Goal: Task Accomplishment & Management: Manage account settings

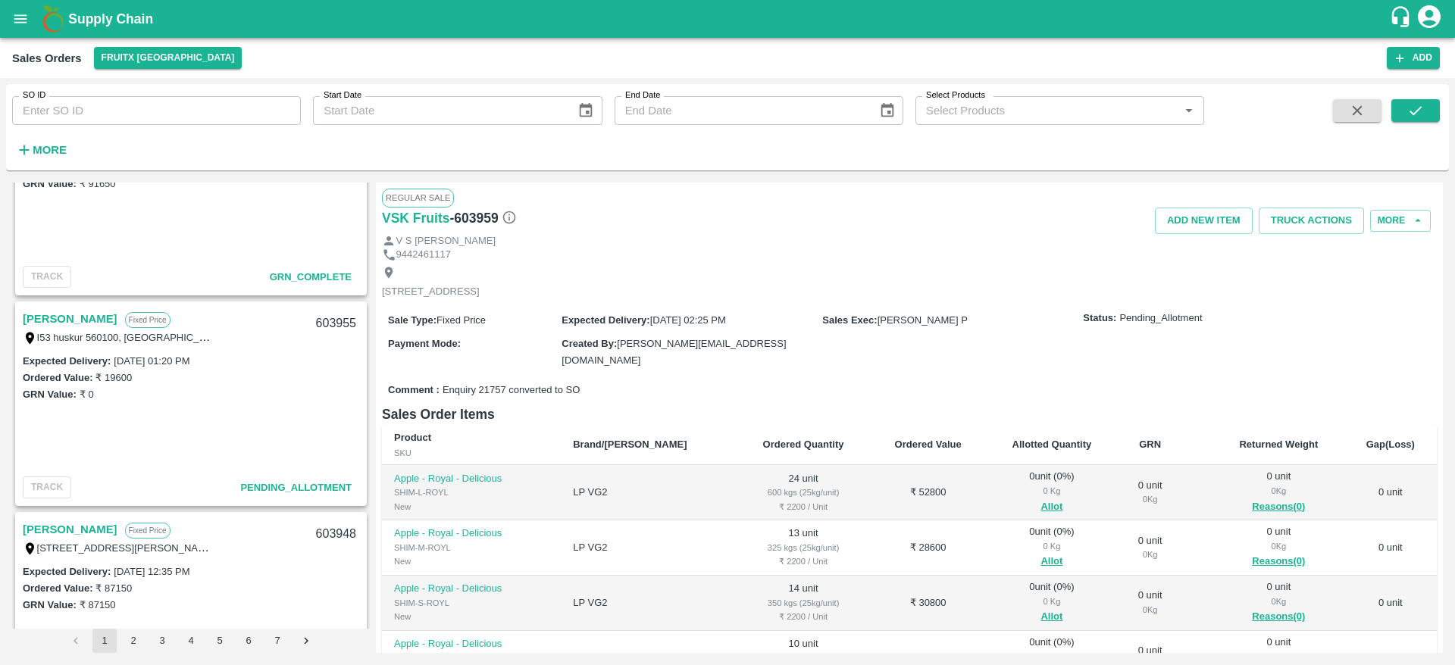
scroll to position [728, 0]
click at [36, 314] on link "[PERSON_NAME]" at bounding box center [70, 318] width 95 height 20
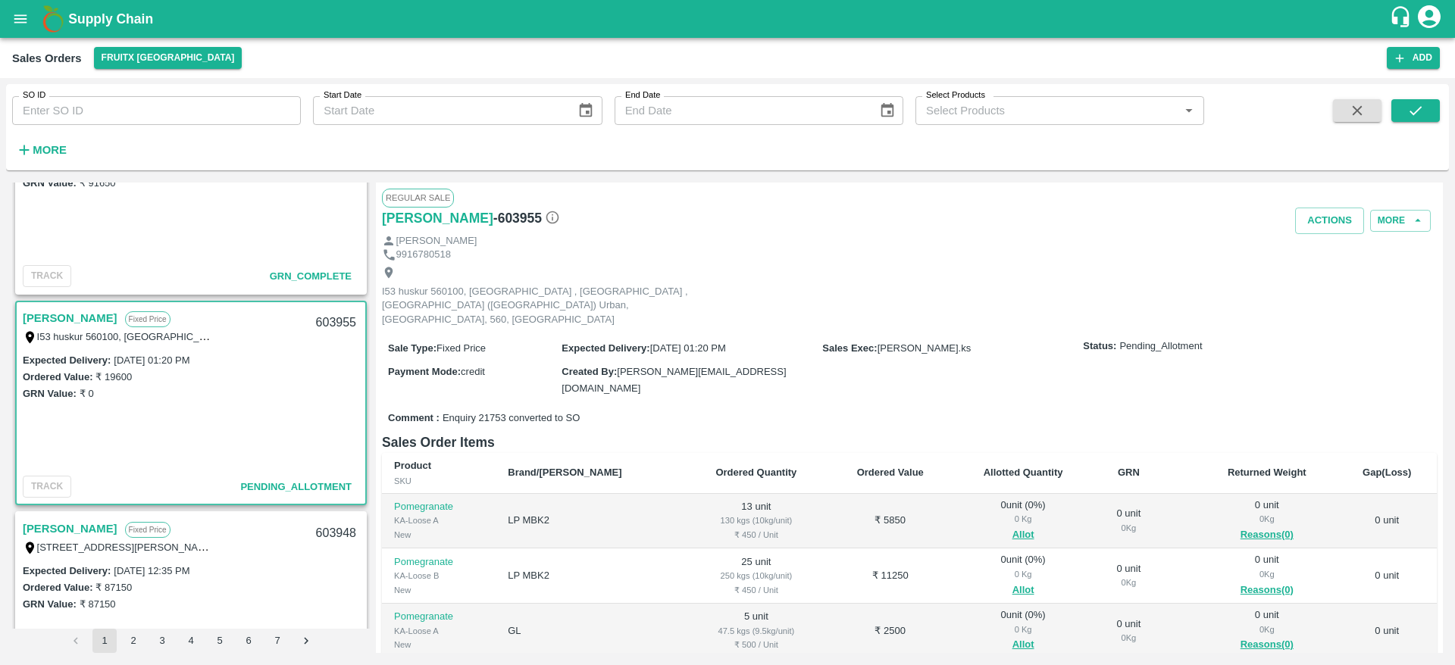
scroll to position [161, 0]
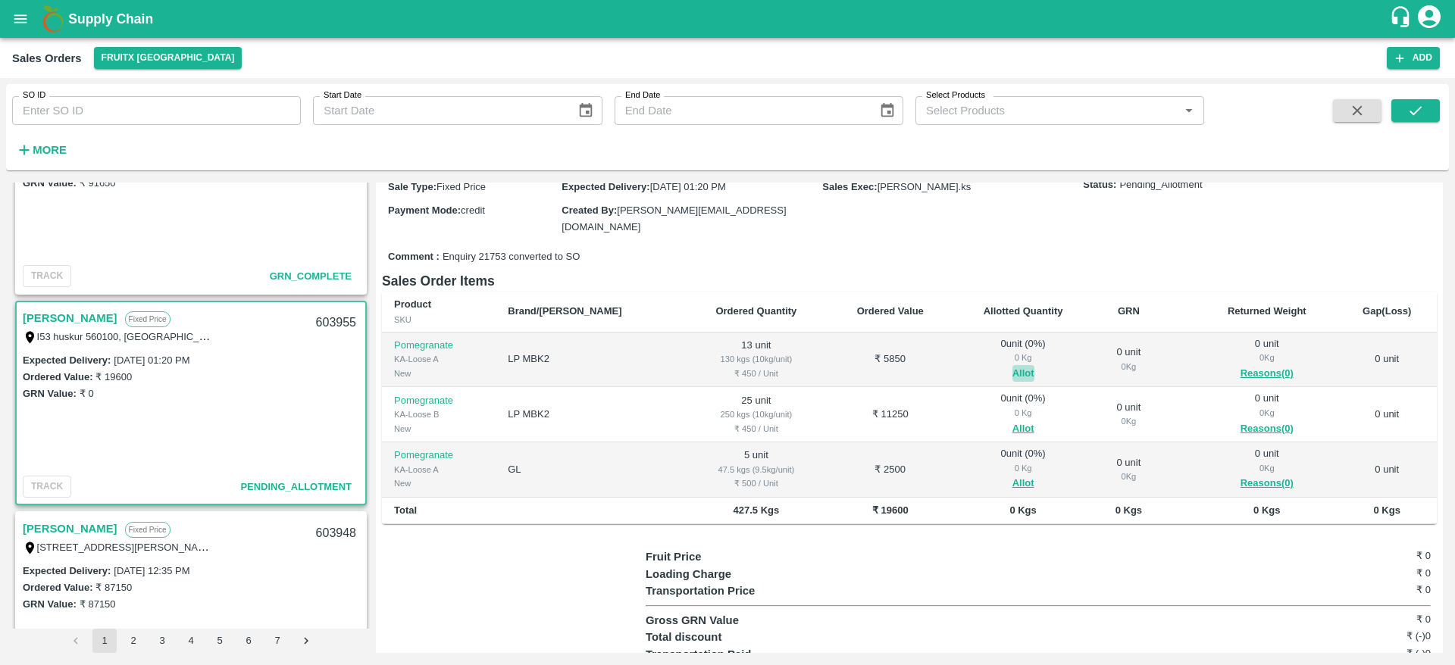
click at [1013, 365] on button "Allot" at bounding box center [1024, 373] width 22 height 17
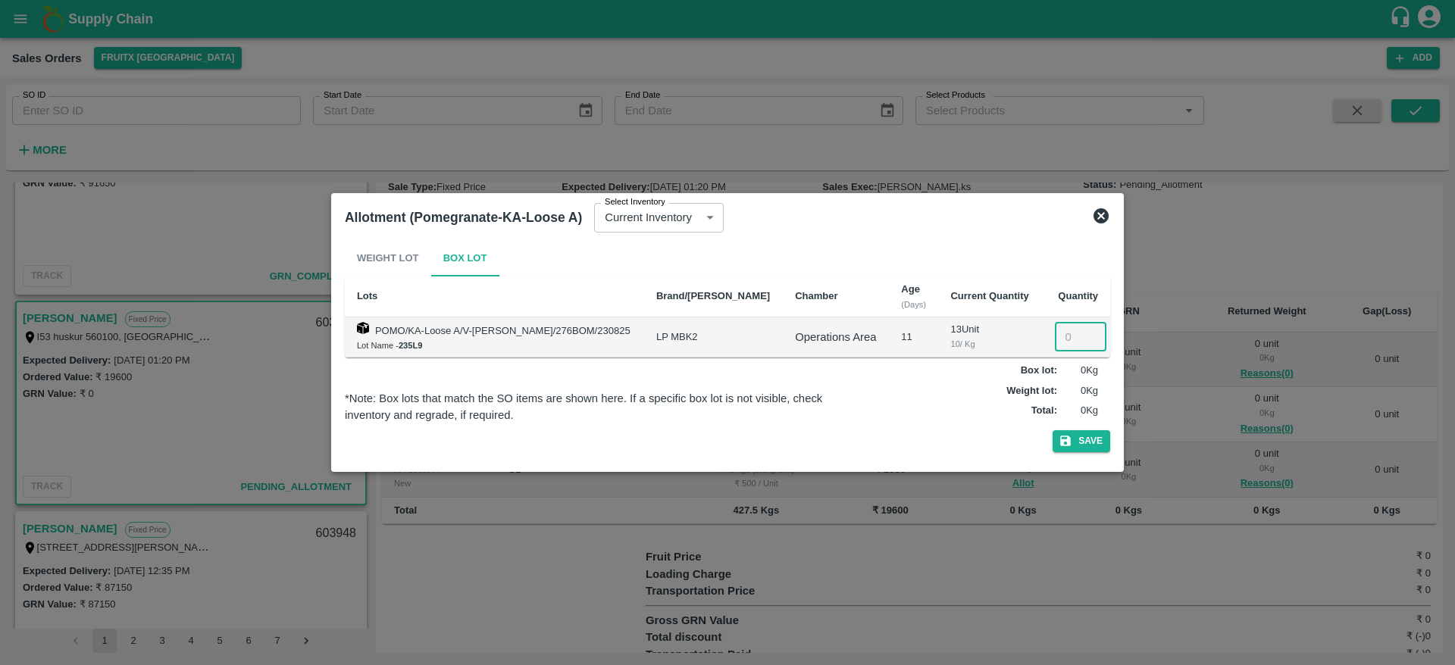
click at [1063, 337] on input "number" at bounding box center [1081, 337] width 52 height 29
type input "13"
click at [1088, 433] on button "Save" at bounding box center [1082, 442] width 58 height 22
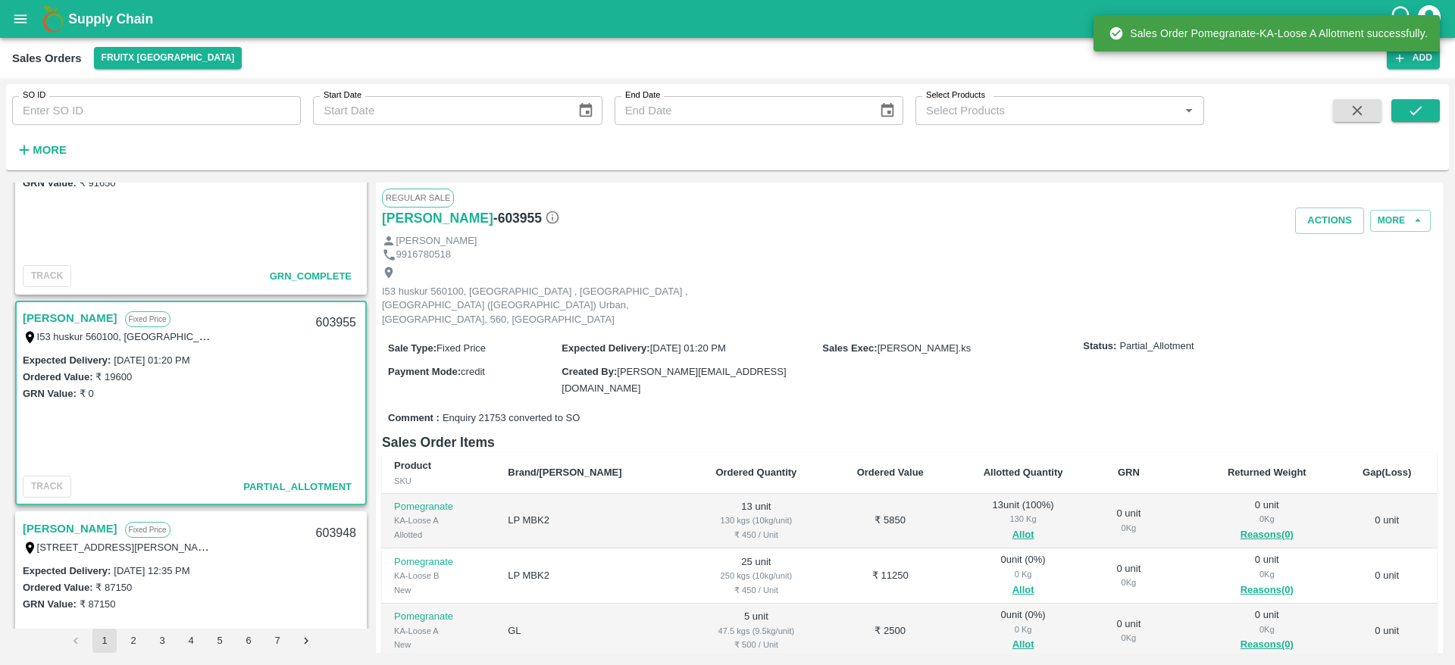
scroll to position [108, 0]
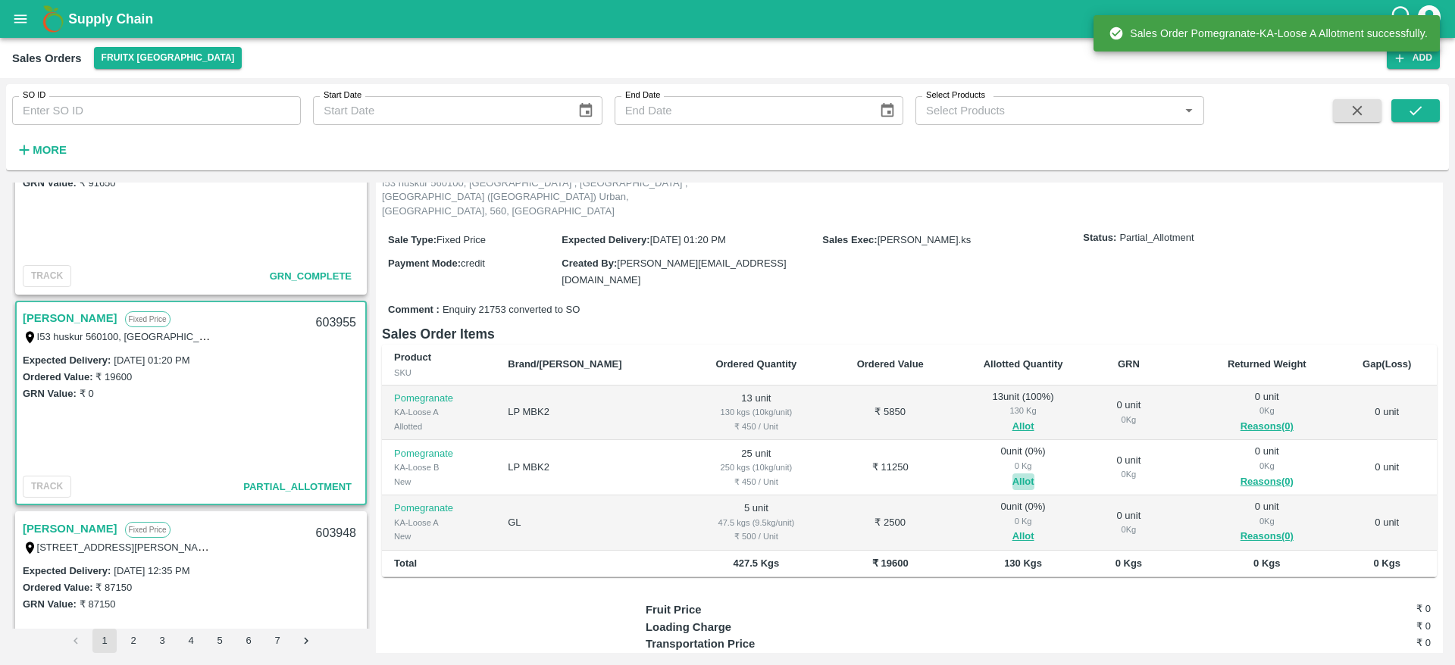
click at [1013, 474] on button "Allot" at bounding box center [1024, 482] width 22 height 17
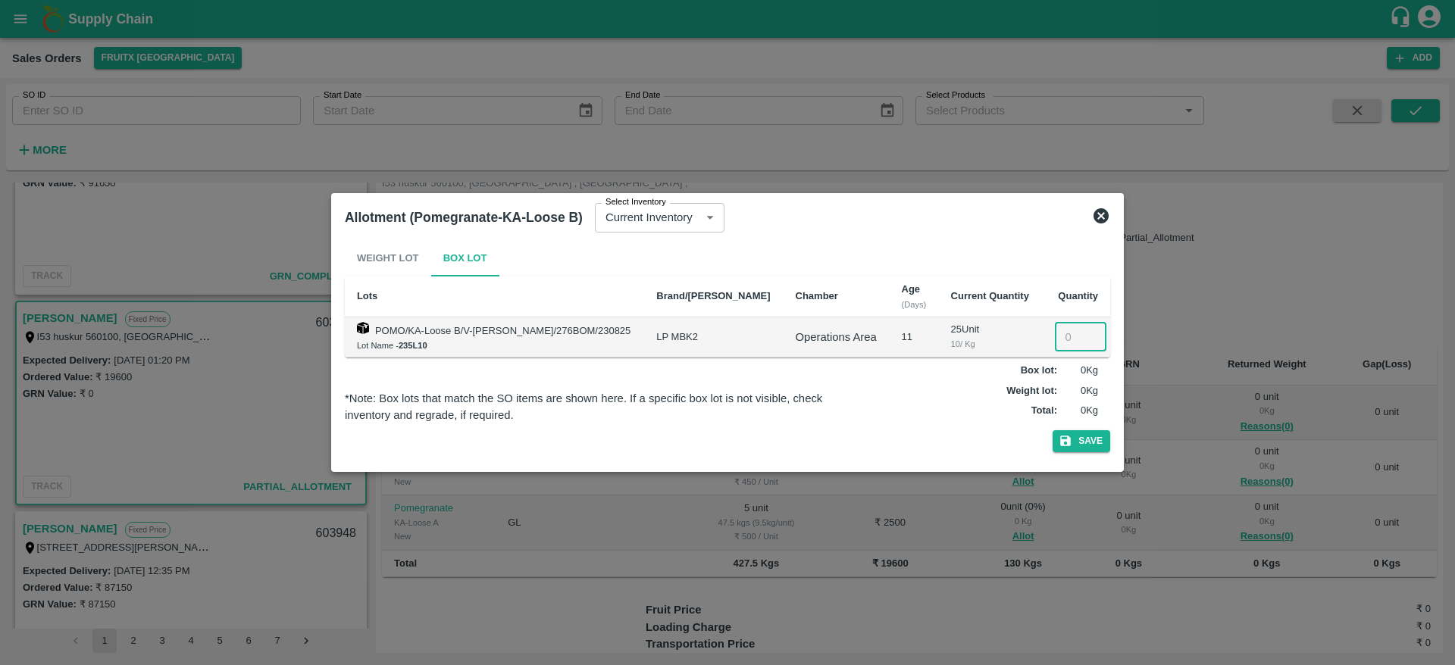
click at [1062, 337] on input "number" at bounding box center [1081, 337] width 52 height 29
type input "25"
click at [1086, 440] on button "Save" at bounding box center [1082, 442] width 58 height 22
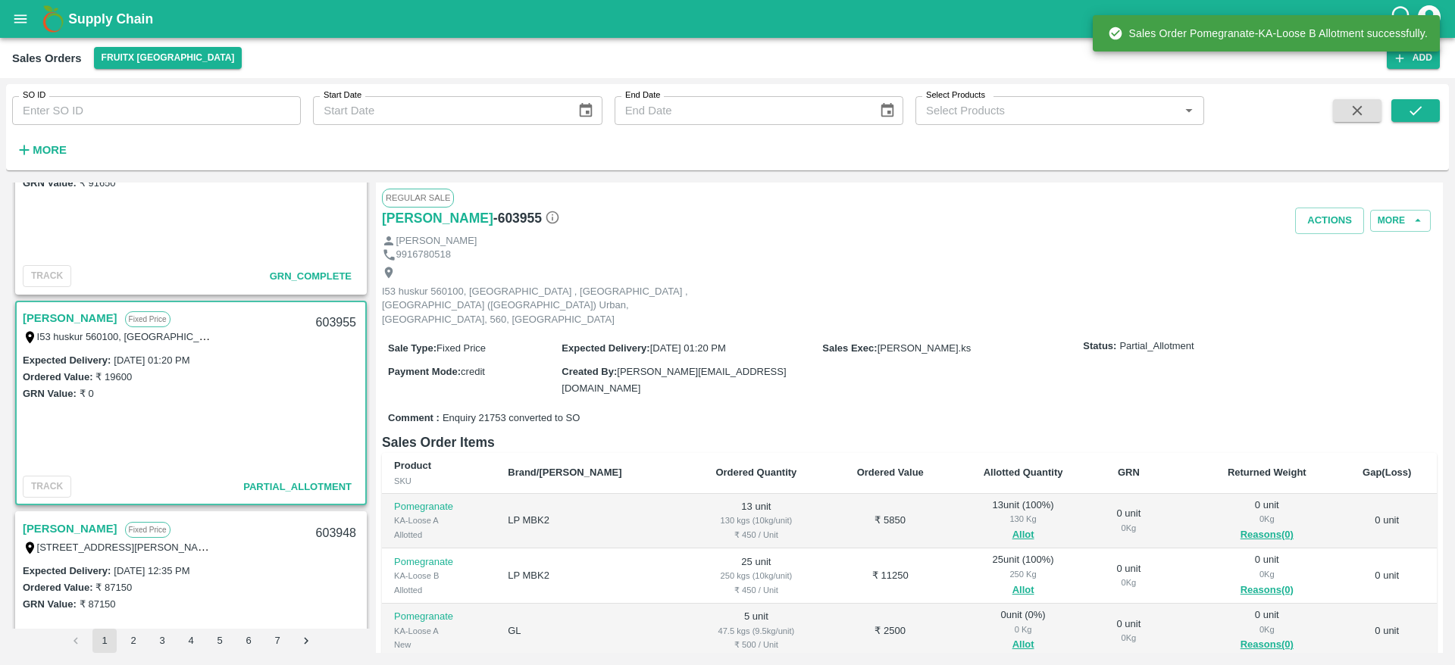
scroll to position [176, 0]
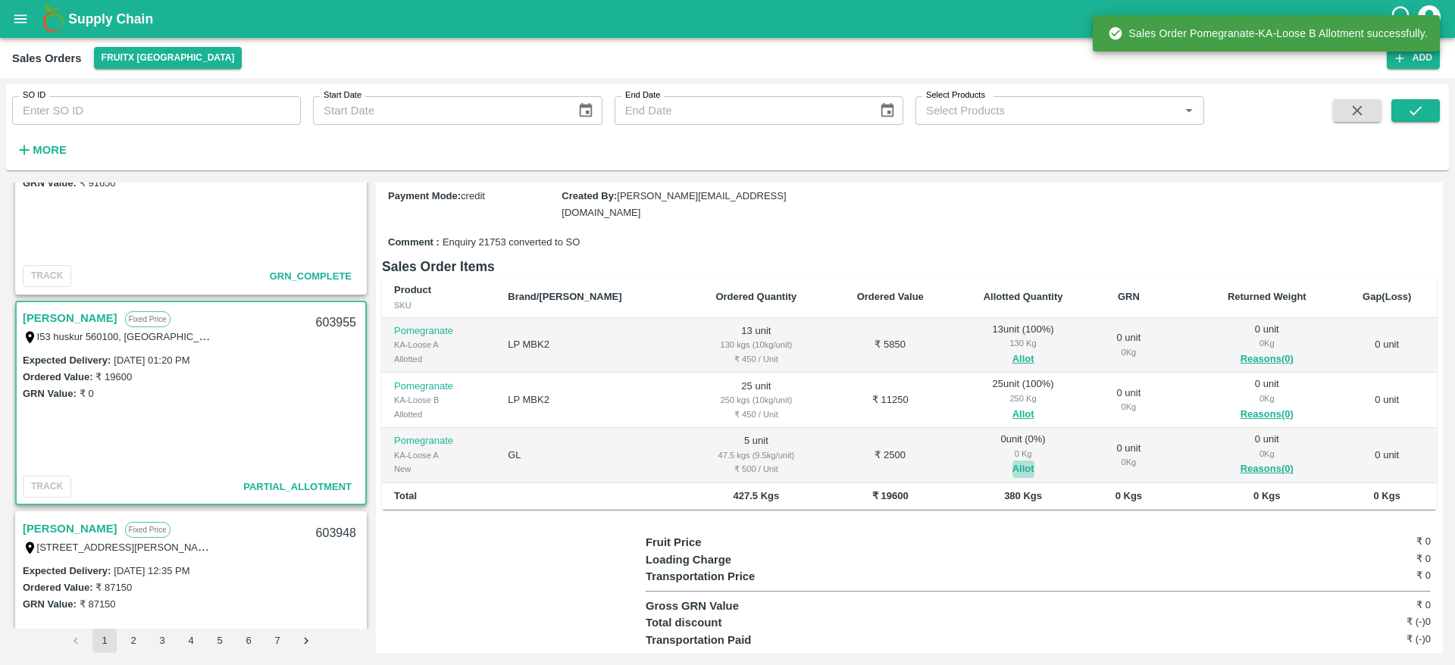
click at [1013, 461] on button "Allot" at bounding box center [1024, 469] width 22 height 17
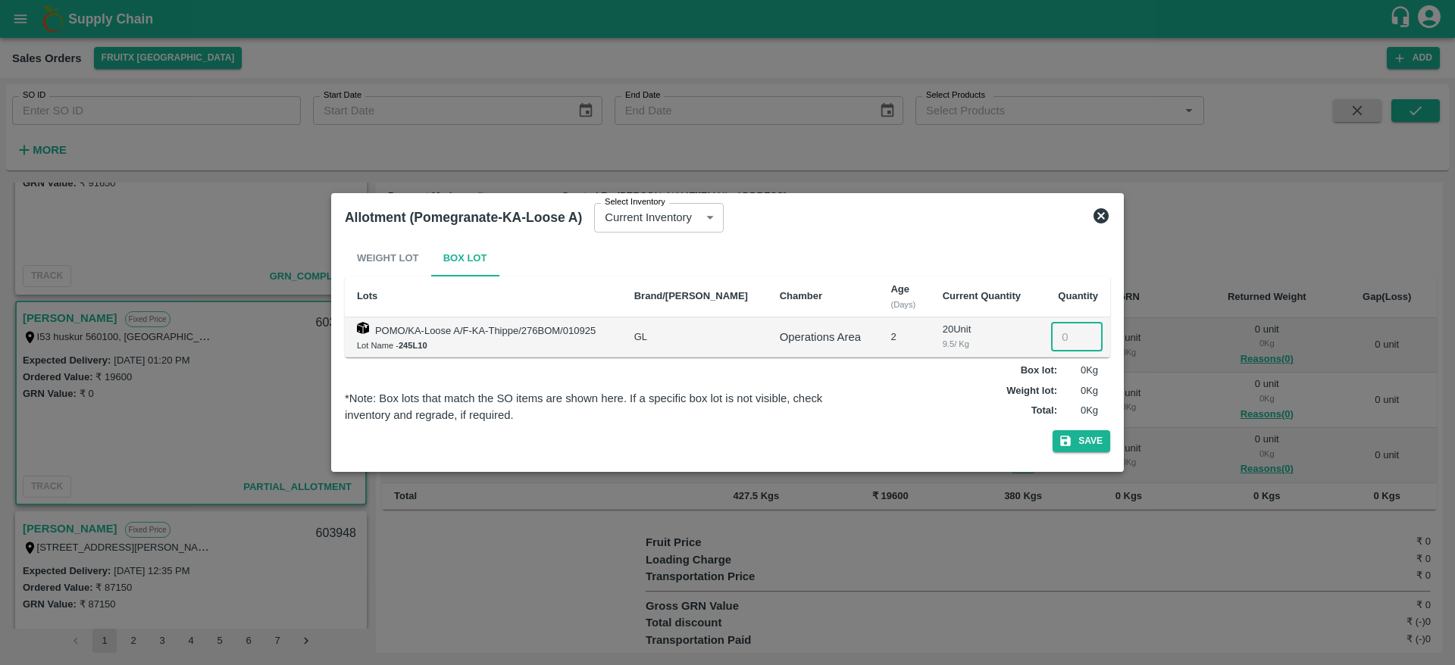
click at [1057, 343] on input "number" at bounding box center [1077, 337] width 52 height 29
type input "5"
click at [1093, 434] on button "Save" at bounding box center [1082, 442] width 58 height 22
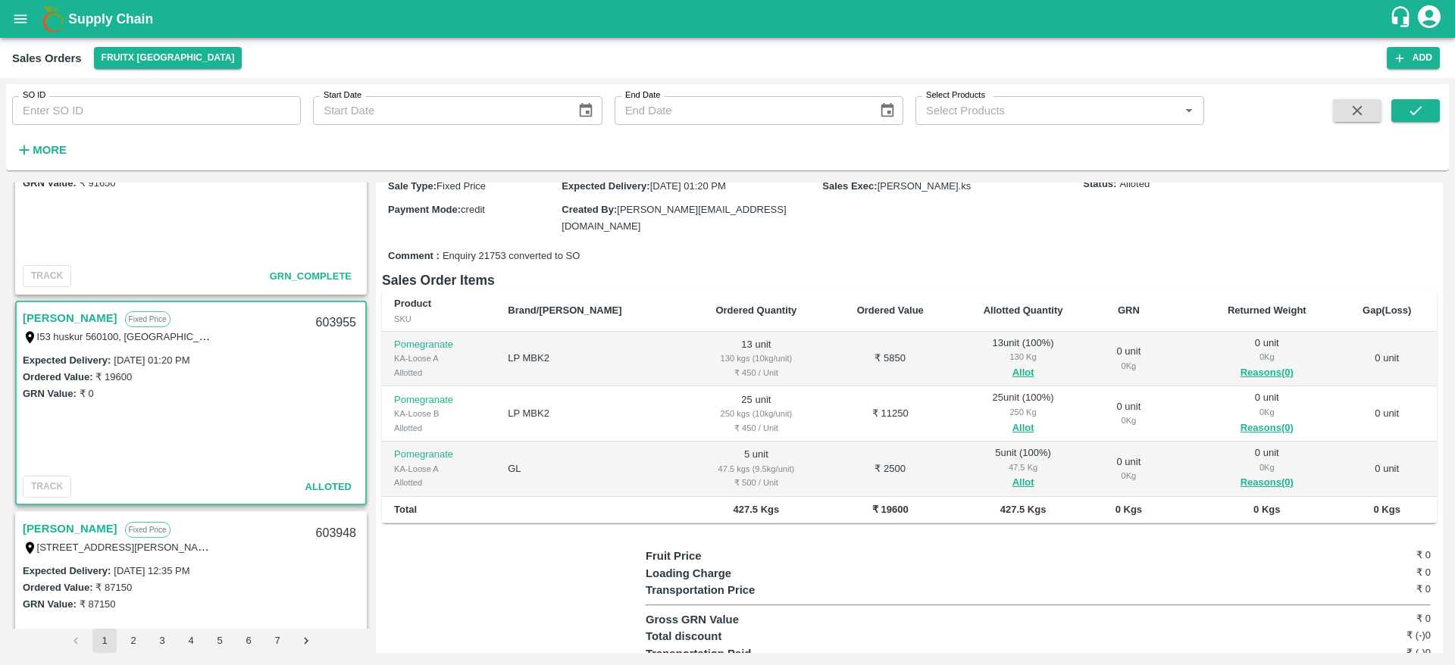
scroll to position [0, 0]
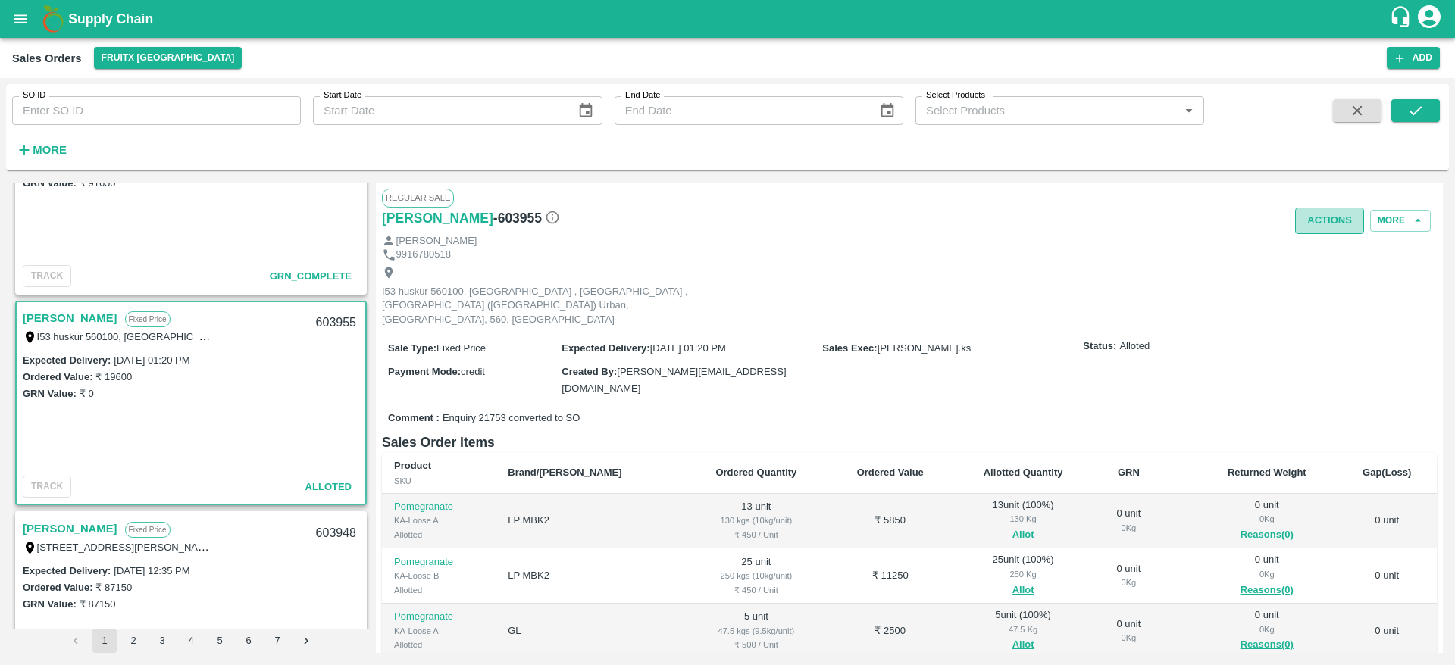
click at [1310, 221] on button "Actions" at bounding box center [1329, 221] width 69 height 27
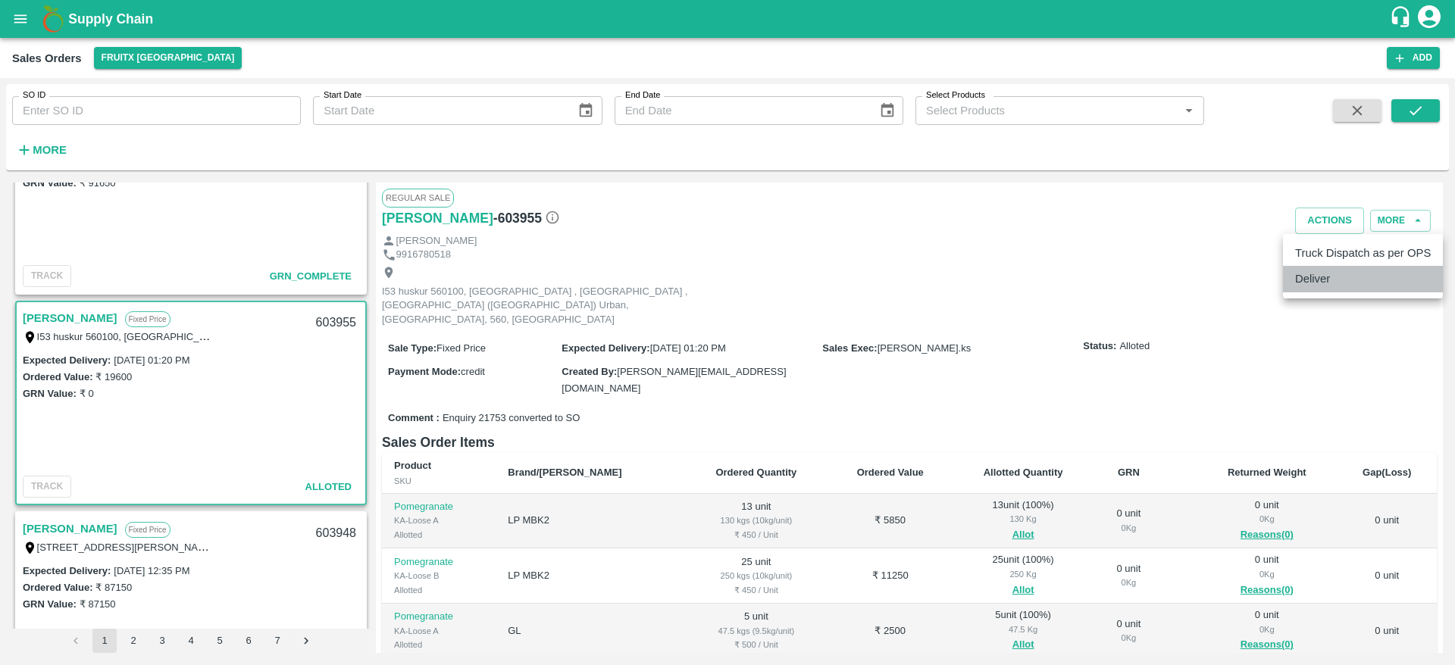
click at [1314, 277] on li "Deliver" at bounding box center [1363, 279] width 160 height 26
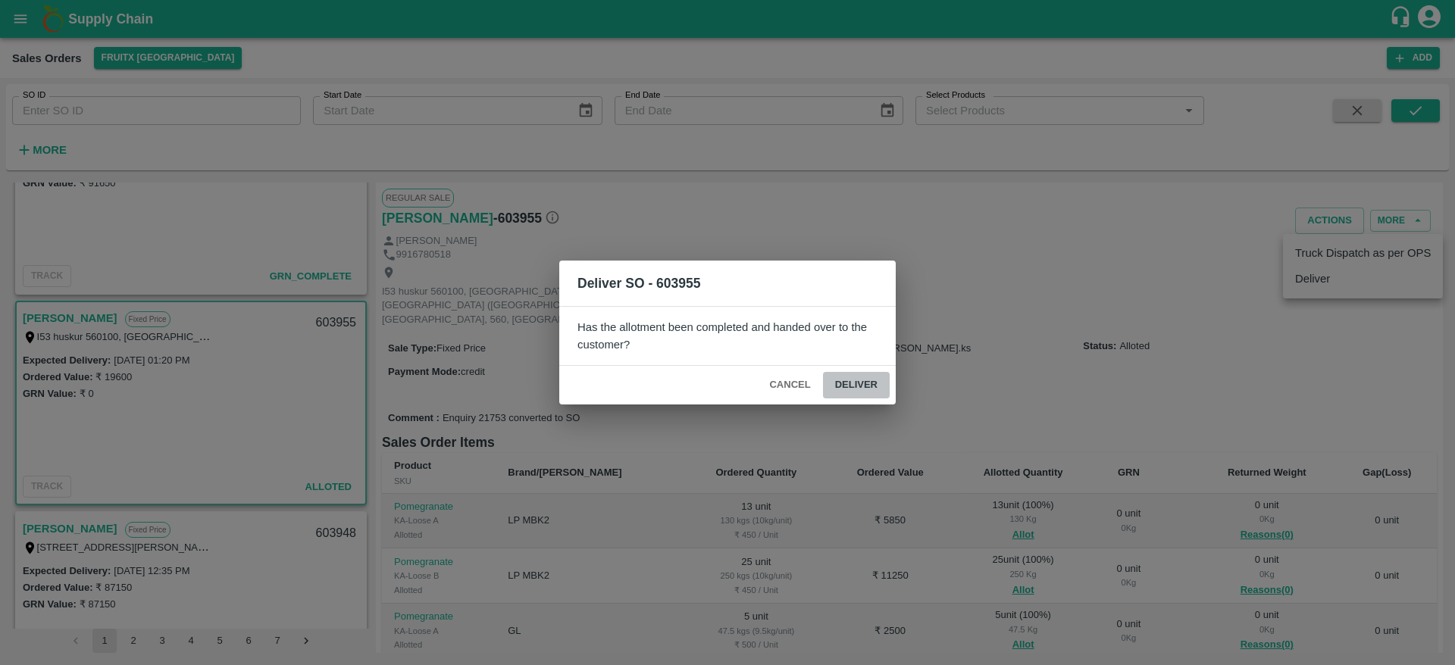
click at [866, 381] on button "Deliver" at bounding box center [856, 385] width 67 height 27
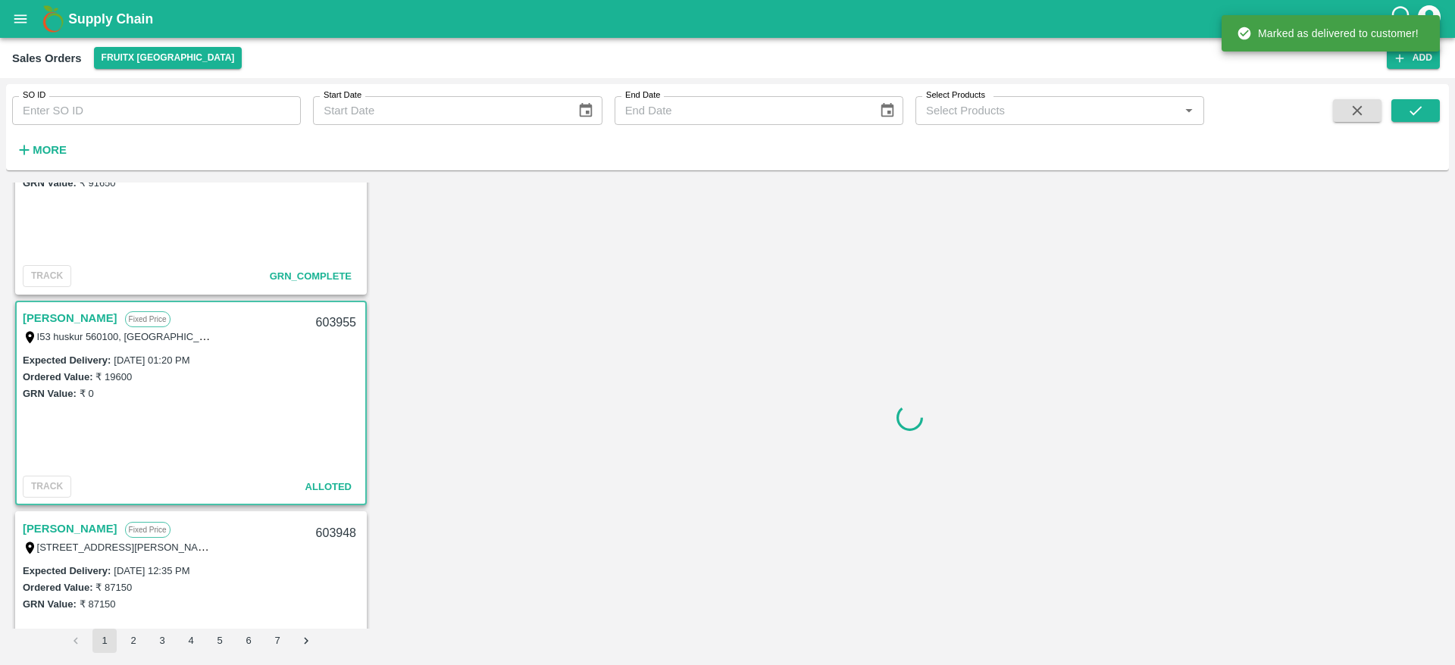
click at [330, 321] on div "603955" at bounding box center [336, 323] width 58 height 36
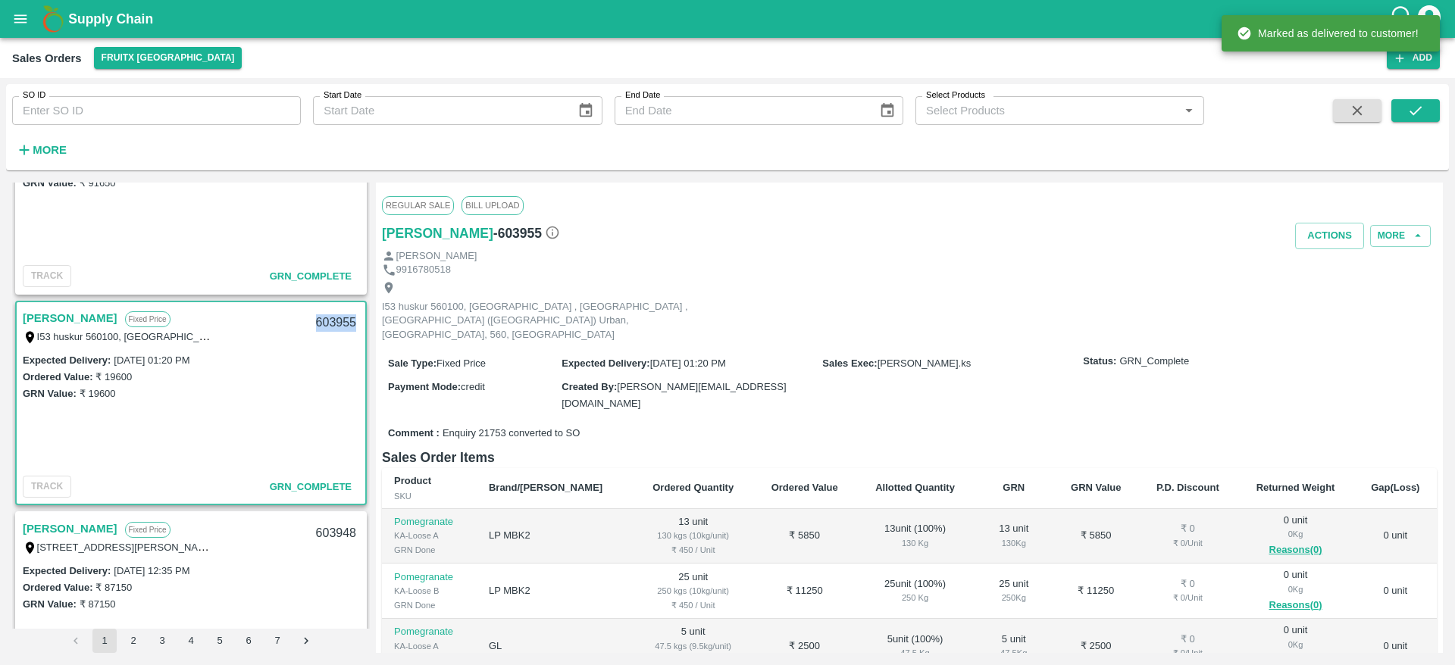
click at [330, 321] on div "603955" at bounding box center [336, 323] width 58 height 36
copy div "603955"
click at [1320, 235] on button "Actions" at bounding box center [1329, 236] width 69 height 27
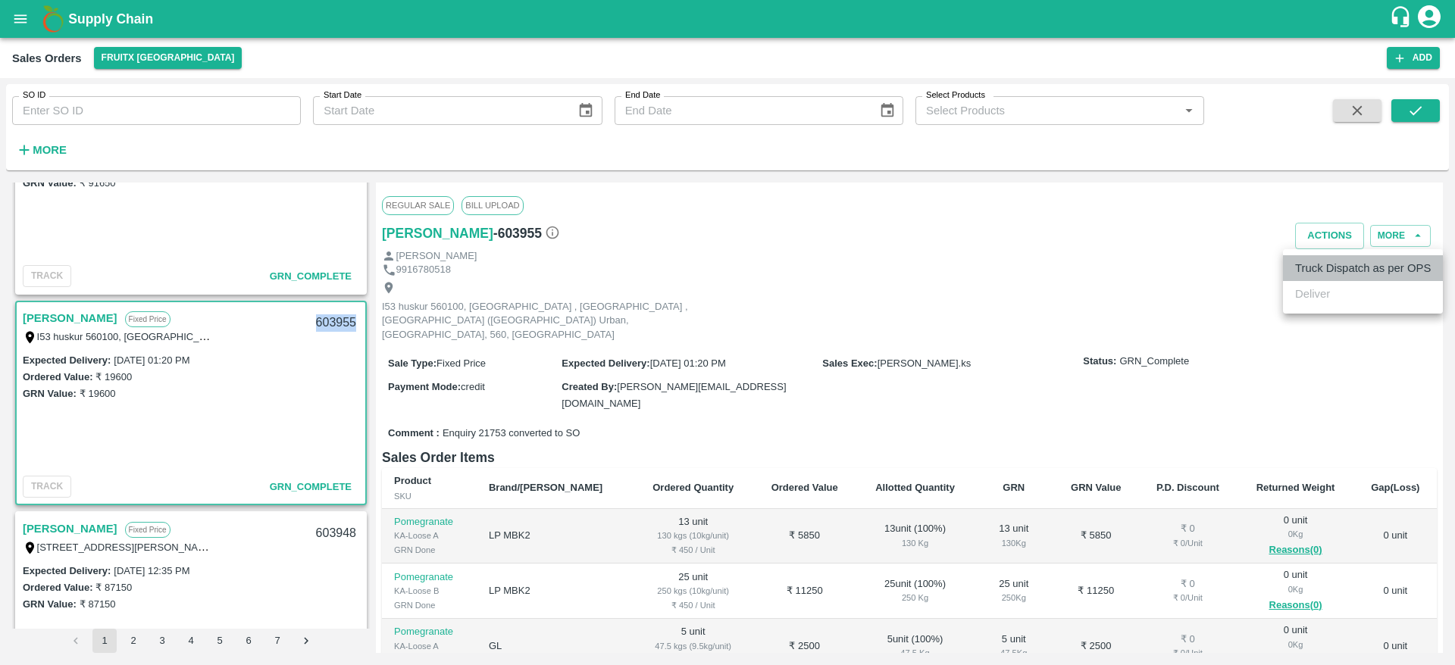
click at [1322, 264] on li "Truck Dispatch as per OPS" at bounding box center [1363, 268] width 160 height 26
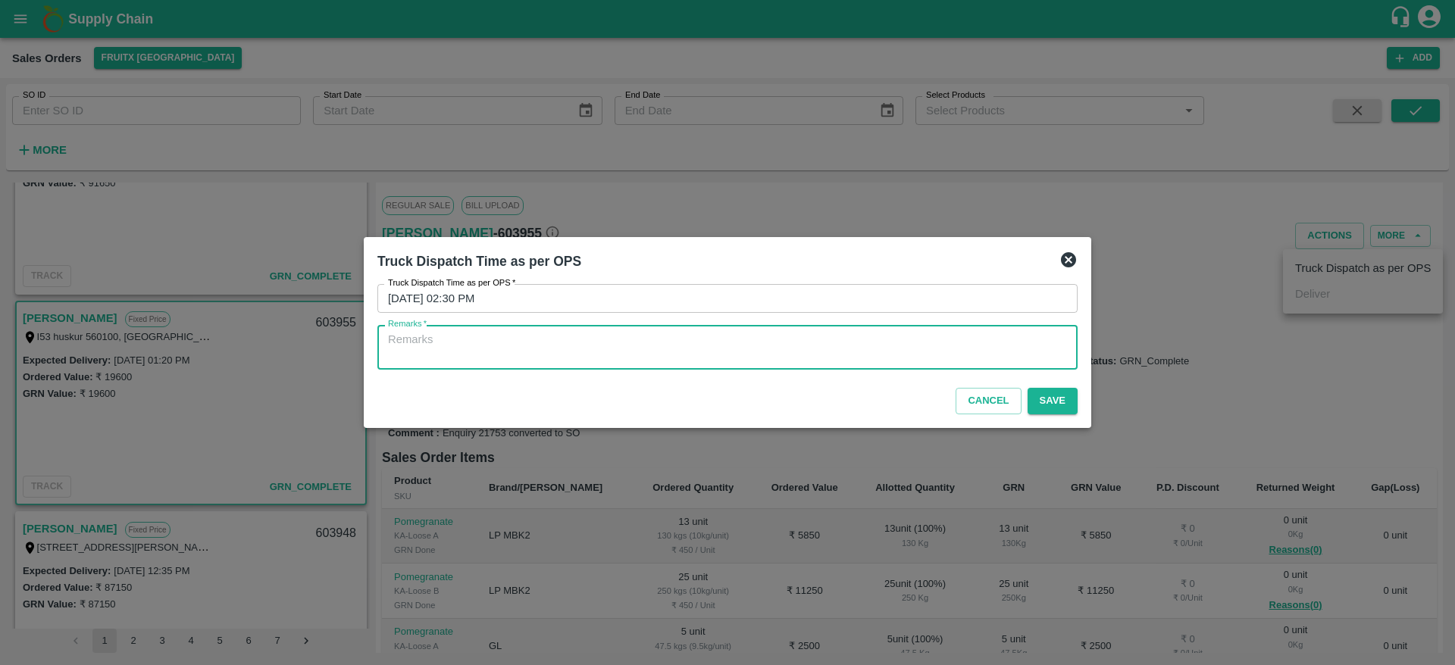
click at [775, 351] on textarea "Remarks   *" at bounding box center [727, 348] width 679 height 32
type textarea "OTD"
click at [1056, 407] on button "Save" at bounding box center [1053, 401] width 50 height 27
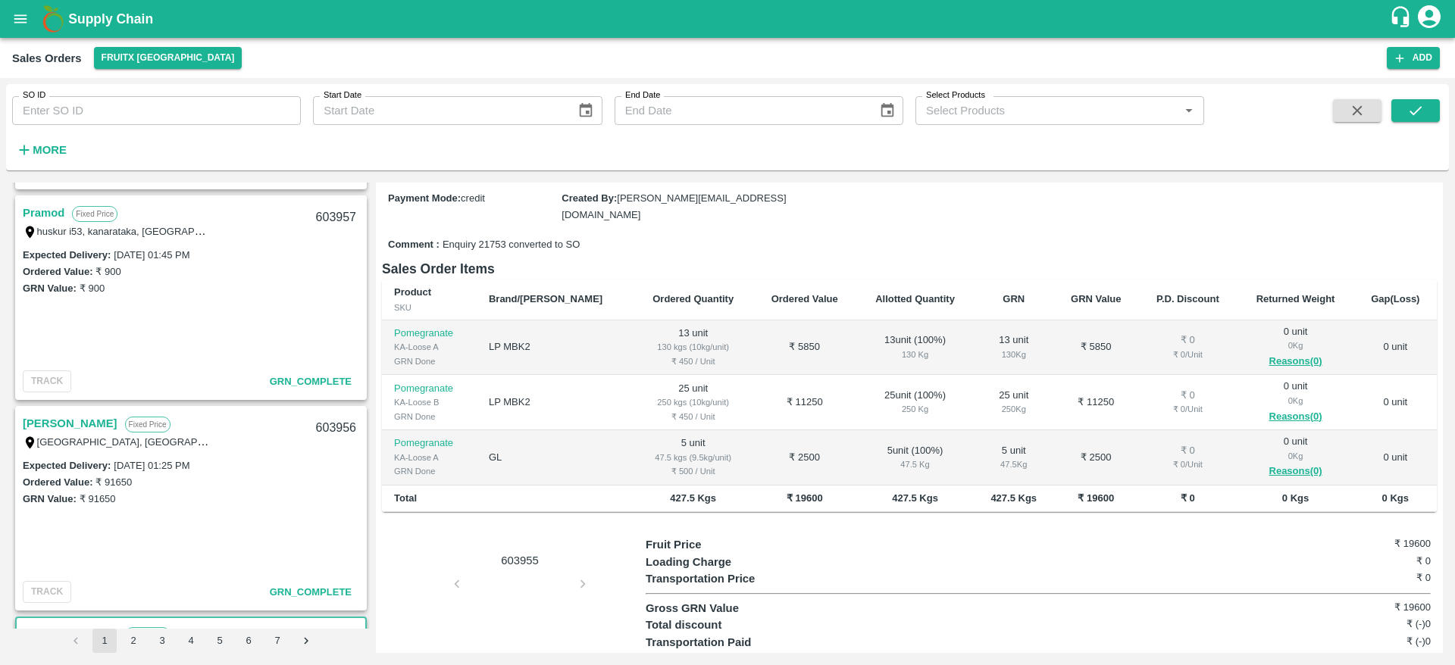
scroll to position [413, 0]
click at [92, 421] on link "[PERSON_NAME]" at bounding box center [70, 422] width 95 height 20
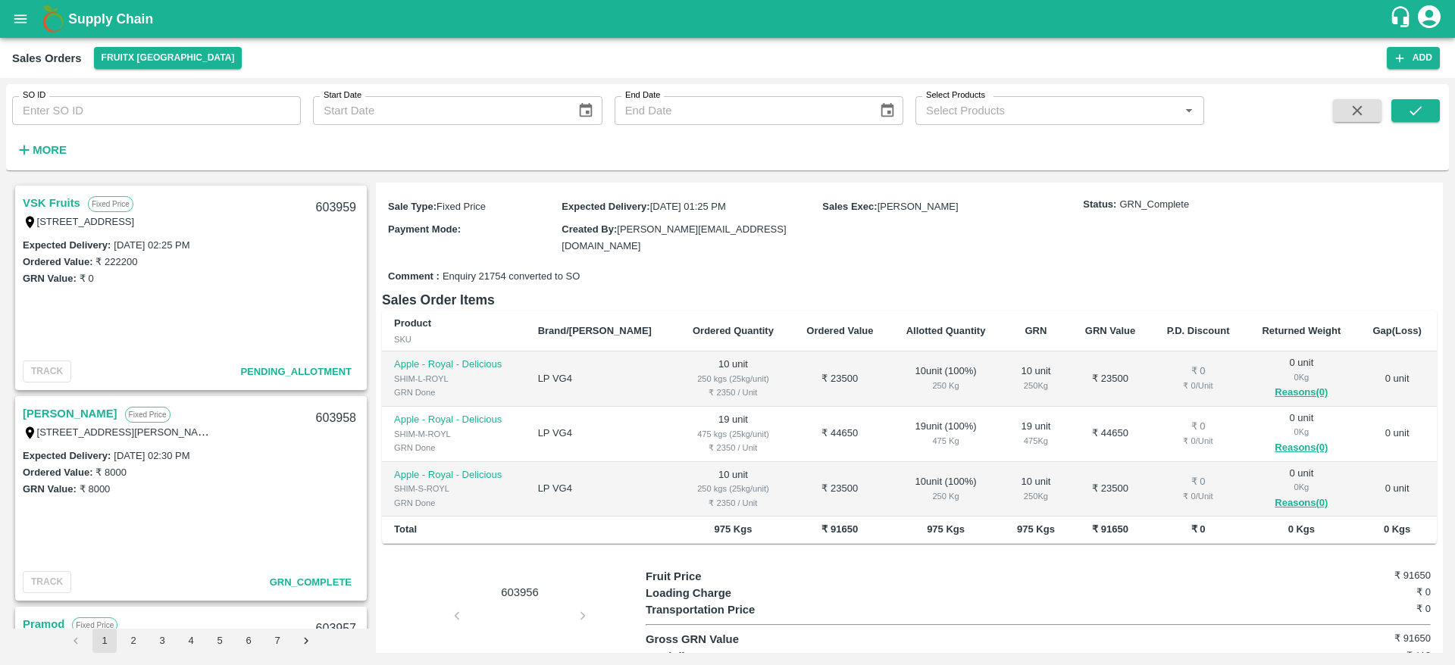
click at [77, 208] on link "VSK Fruits" at bounding box center [52, 203] width 58 height 20
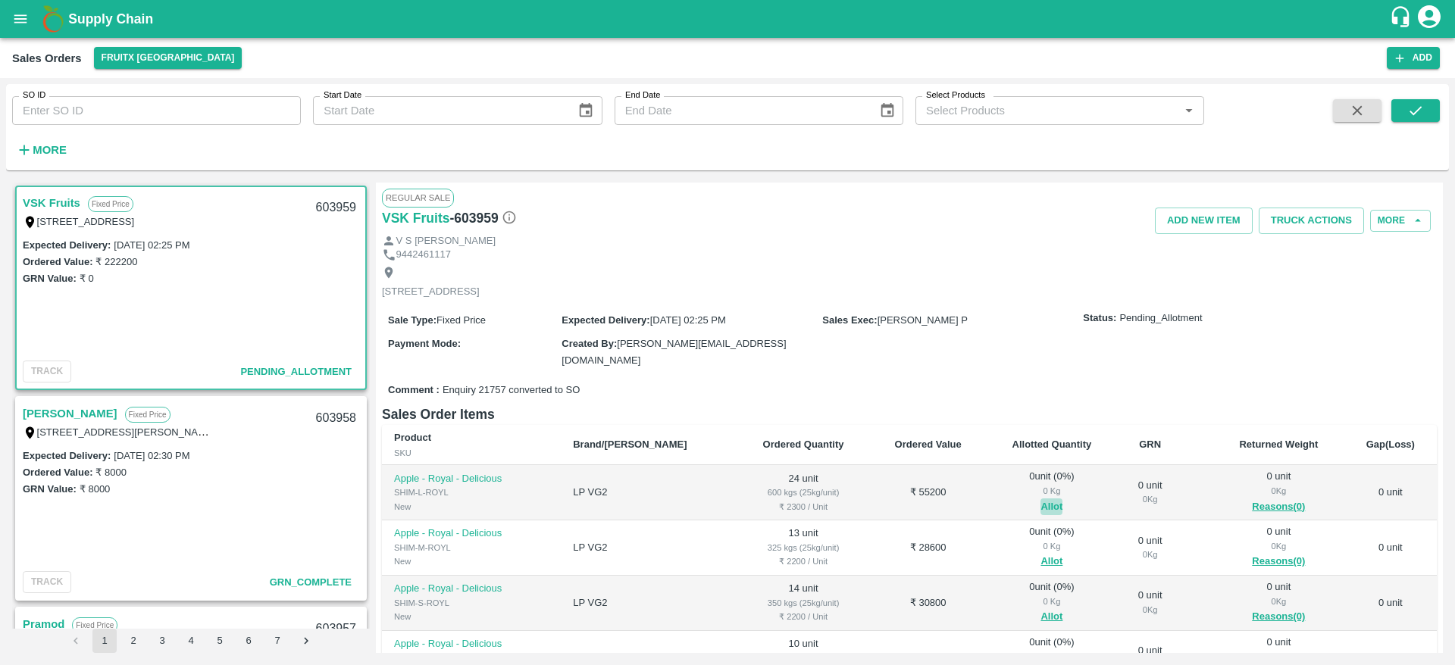
click at [1041, 503] on button "Allot" at bounding box center [1052, 507] width 22 height 17
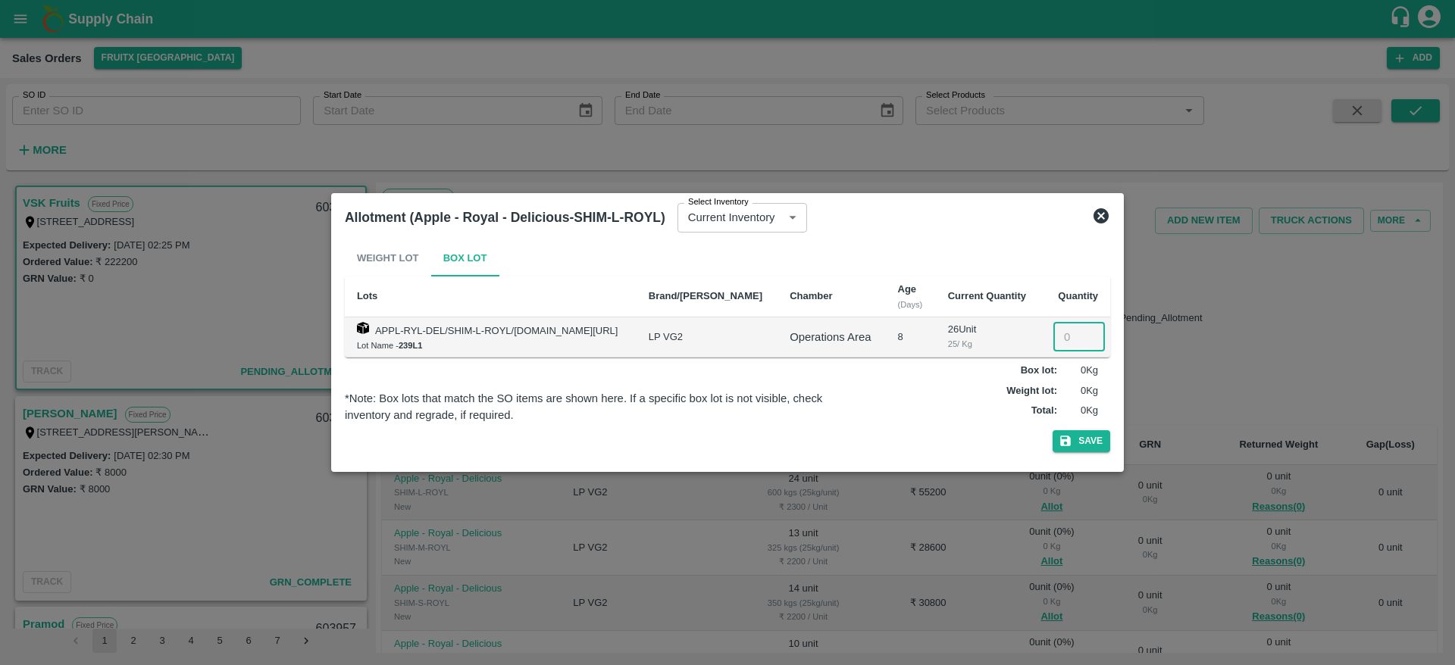
click at [1073, 328] on input "number" at bounding box center [1080, 337] width 52 height 29
type input "24"
click at [1079, 440] on button "Save" at bounding box center [1082, 442] width 58 height 22
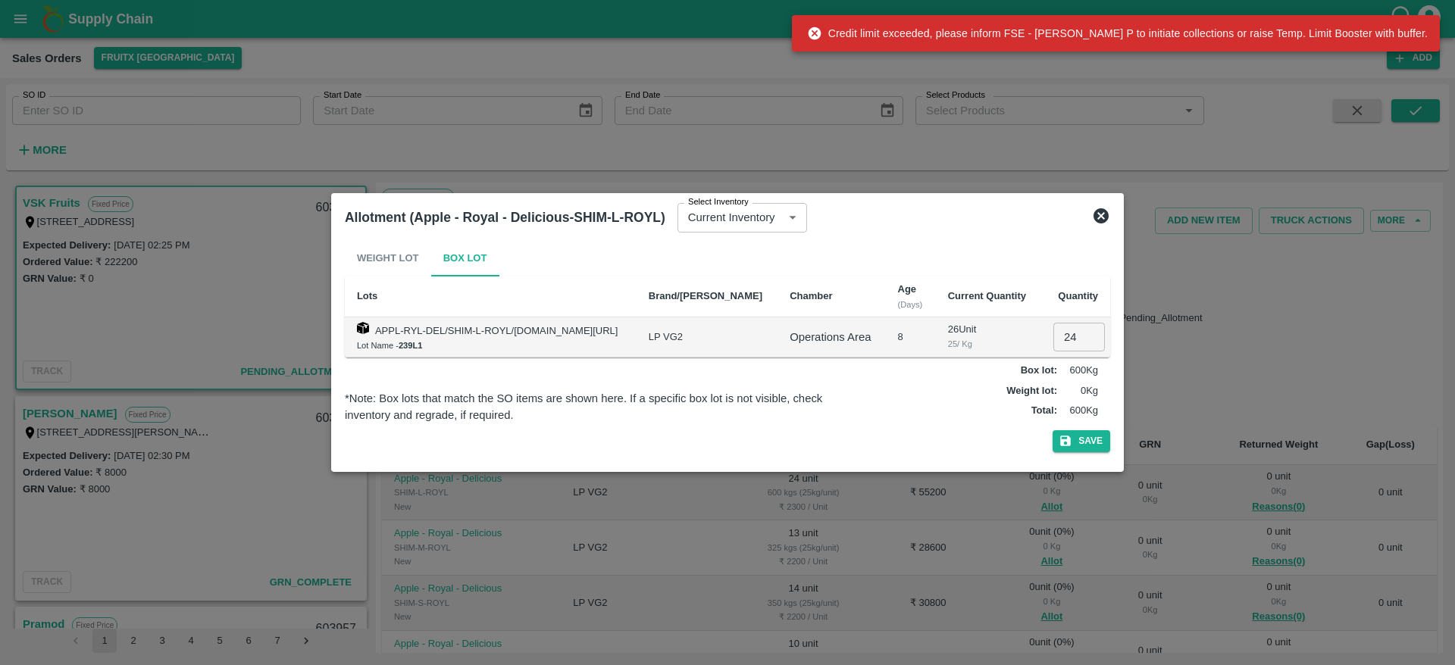
click at [1099, 214] on icon at bounding box center [1101, 215] width 15 height 15
